Goal: Transaction & Acquisition: Subscribe to service/newsletter

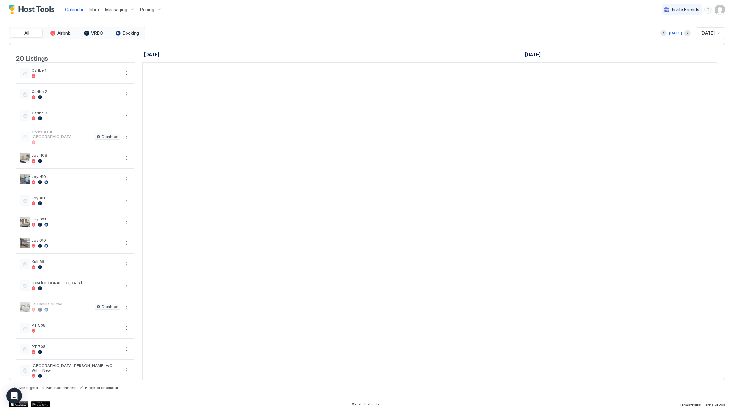
scroll to position [0, 357]
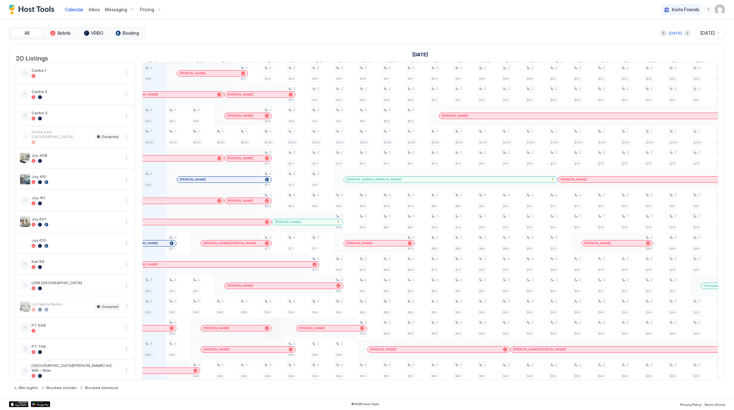
click at [147, 8] on span "Pricing" at bounding box center [147, 10] width 14 height 6
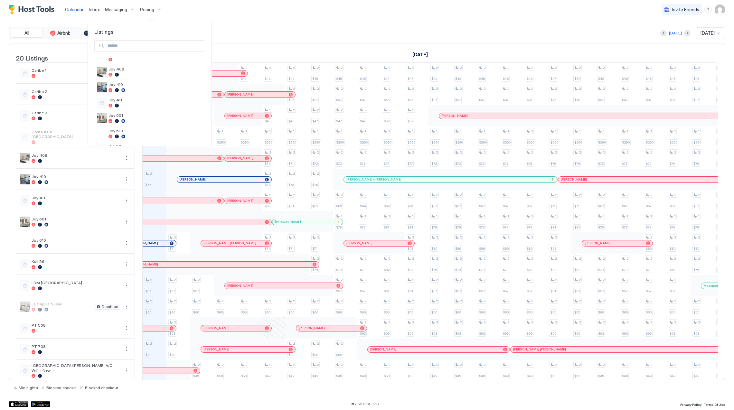
scroll to position [250, 0]
click at [141, 122] on div at bounding box center [155, 124] width 94 height 4
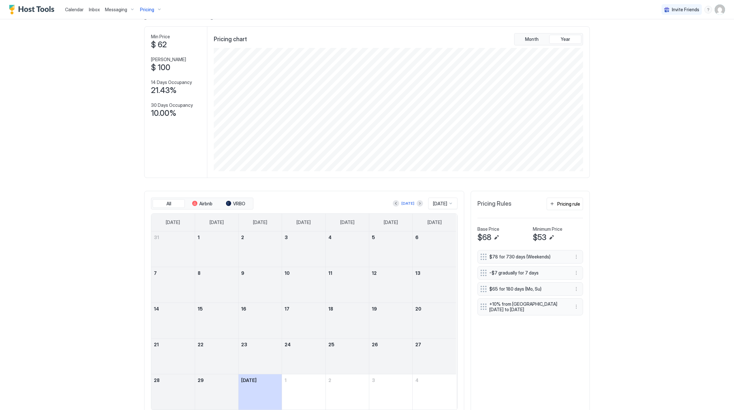
scroll to position [52, 0]
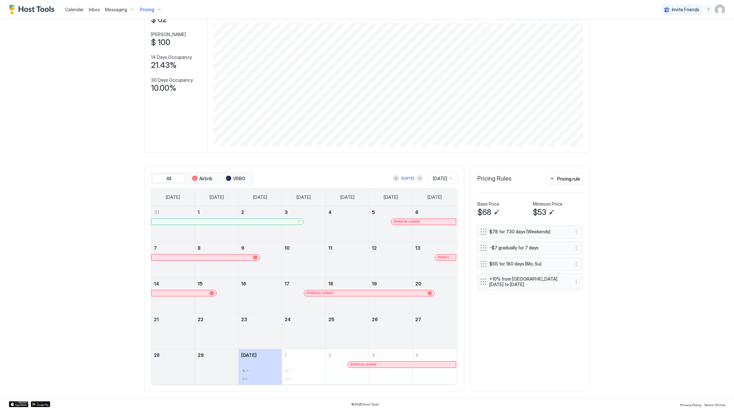
click at [216, 219] on link at bounding box center [227, 222] width 152 height 6
click at [216, 220] on div at bounding box center [367, 205] width 734 height 410
click at [217, 220] on div at bounding box center [219, 221] width 5 height 5
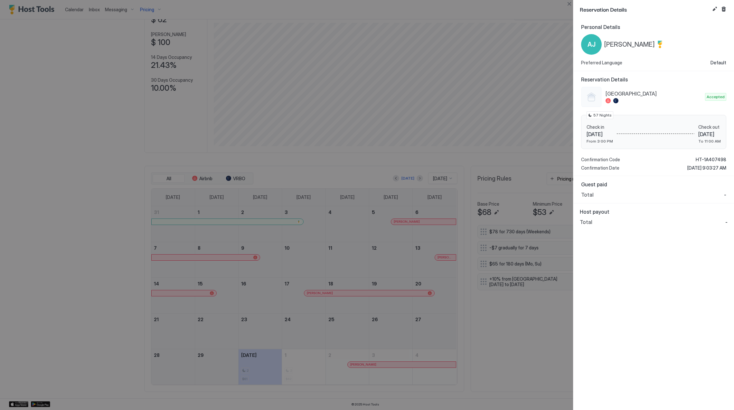
click at [393, 317] on div at bounding box center [367, 205] width 734 height 410
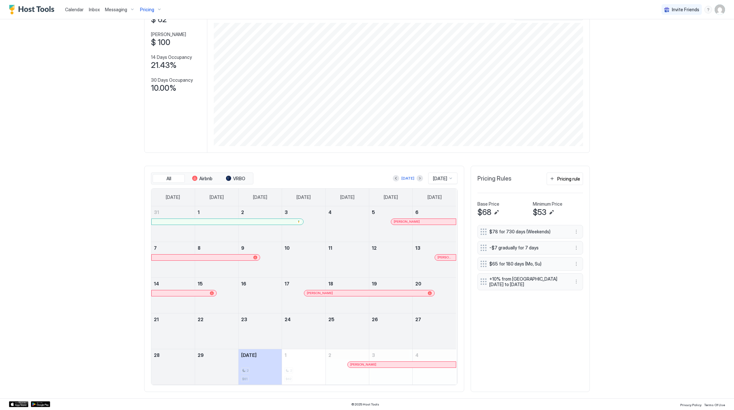
click at [410, 220] on div at bounding box center [412, 221] width 5 height 5
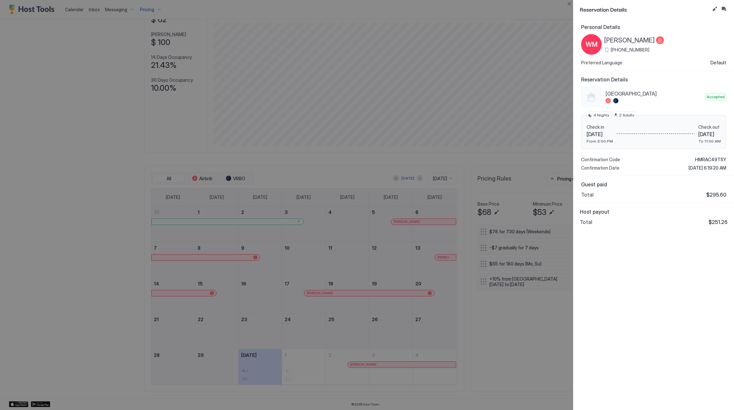
click at [670, 251] on div "Personal Details [PERSON_NAME] [PHONE_NUMBER] Preferred Language Default Reserv…" at bounding box center [653, 214] width 161 height 391
click at [350, 304] on div at bounding box center [367, 205] width 734 height 410
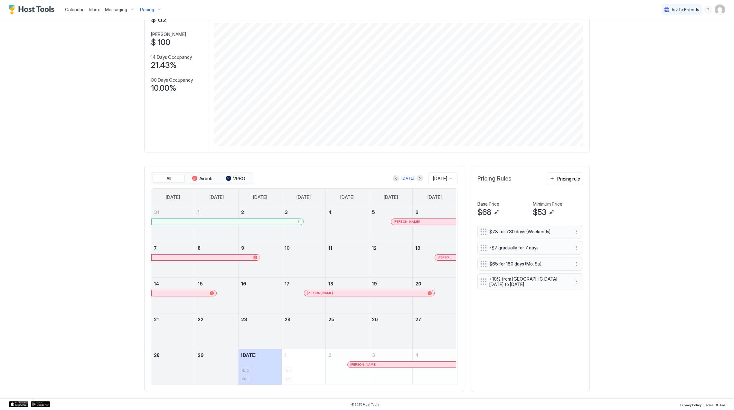
click at [441, 257] on div at bounding box center [443, 257] width 5 height 5
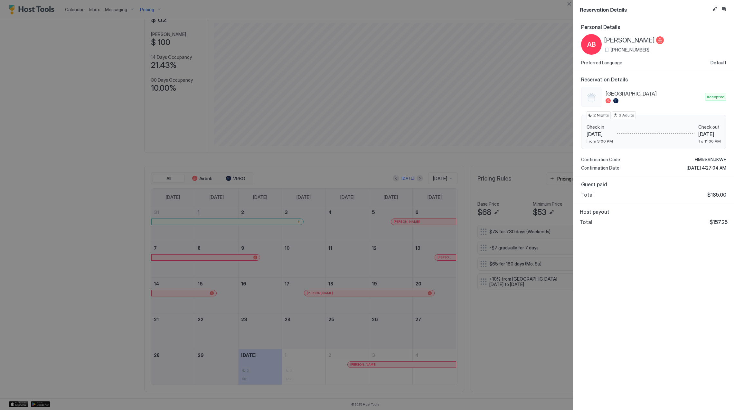
click at [399, 321] on div at bounding box center [367, 205] width 734 height 410
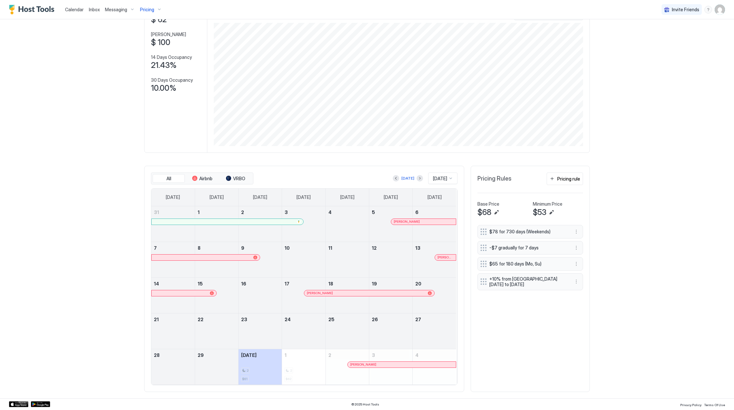
click at [358, 294] on div at bounding box center [360, 293] width 5 height 5
